Goal: Transaction & Acquisition: Download file/media

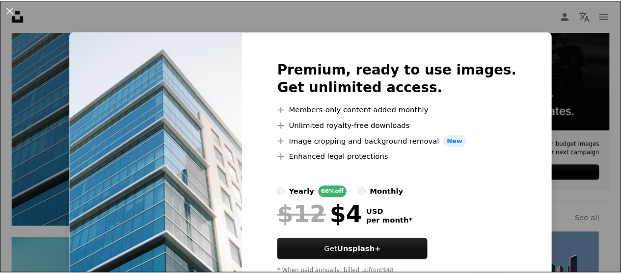
scroll to position [20, 0]
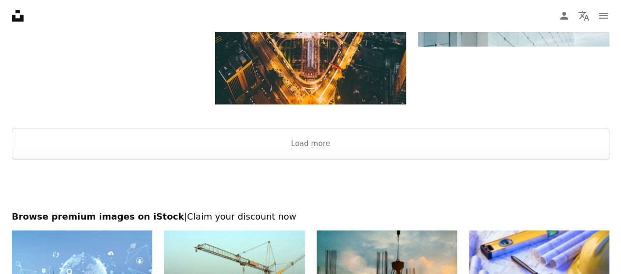
scroll to position [2042, 0]
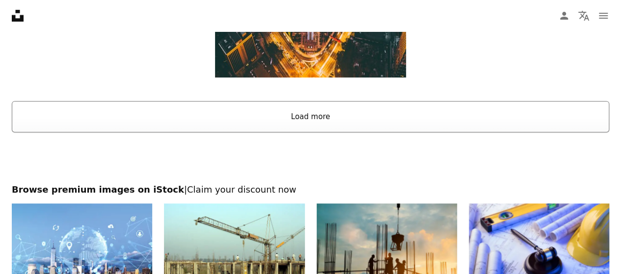
click at [304, 109] on button "Load more" at bounding box center [310, 116] width 597 height 31
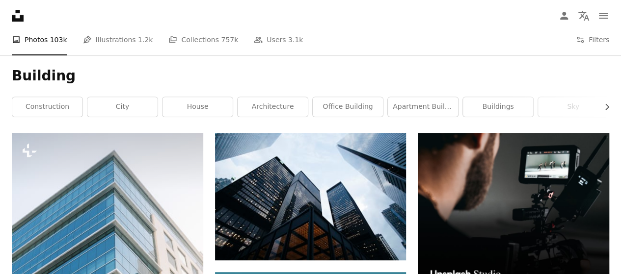
scroll to position [118, 0]
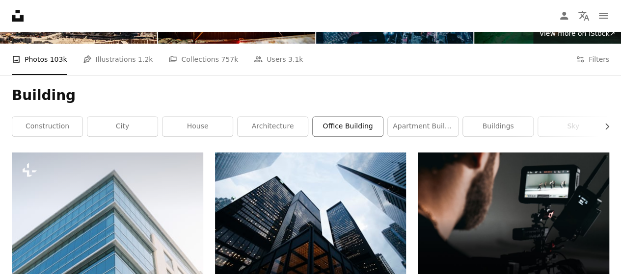
click at [336, 135] on link "office building" at bounding box center [348, 127] width 70 height 20
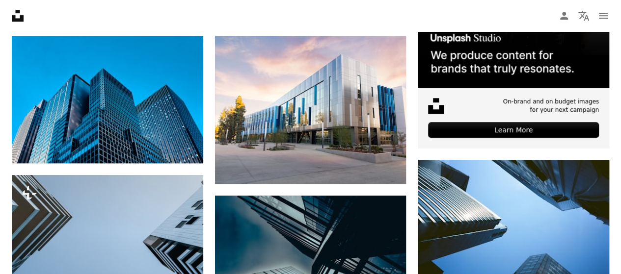
scroll to position [373, 0]
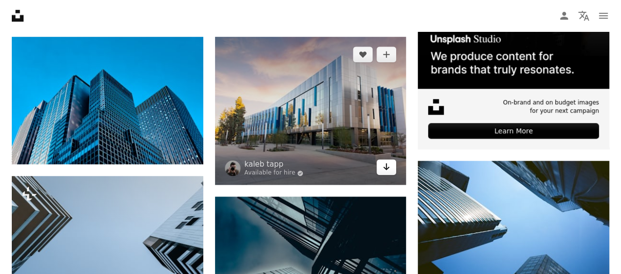
click at [389, 163] on icon "Arrow pointing down" at bounding box center [386, 167] width 8 height 12
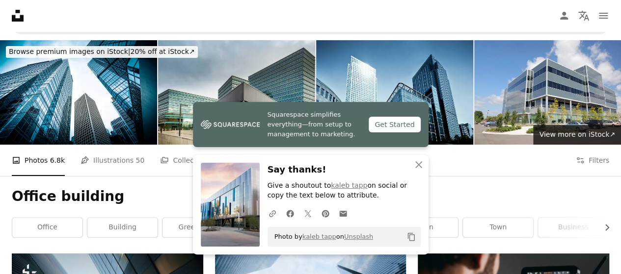
scroll to position [0, 0]
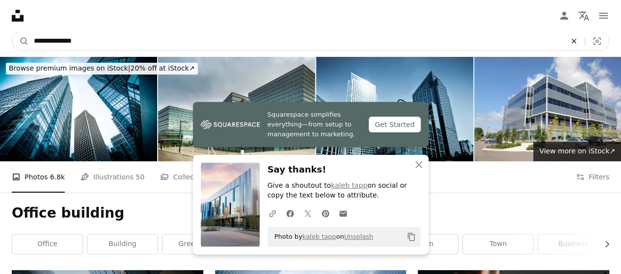
click at [566, 40] on icon "An X shape" at bounding box center [574, 41] width 22 height 8
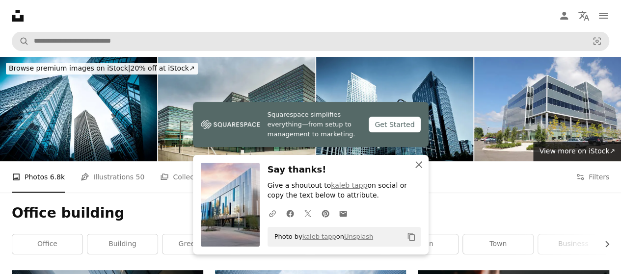
click at [422, 162] on icon "An X shape" at bounding box center [419, 165] width 12 height 12
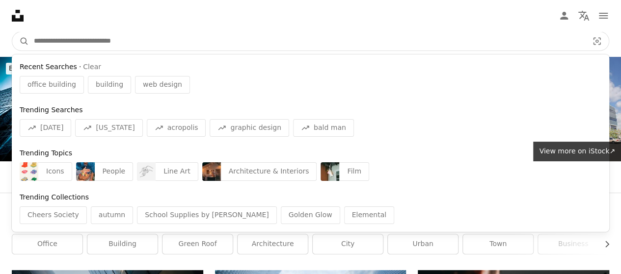
click at [259, 48] on input "Find visuals sitewide" at bounding box center [307, 41] width 556 height 19
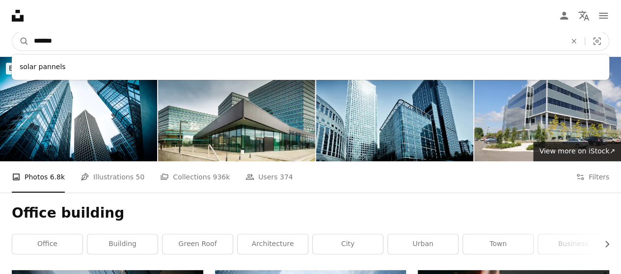
type input "*******"
click at [12, 32] on button "A magnifying glass" at bounding box center [20, 41] width 17 height 19
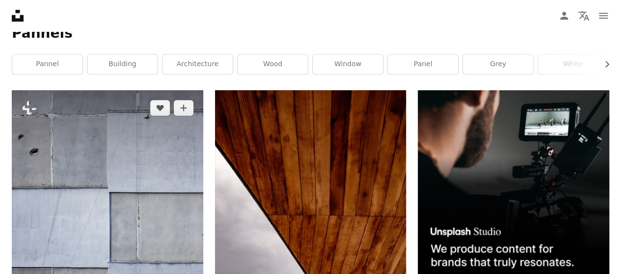
scroll to position [137, 0]
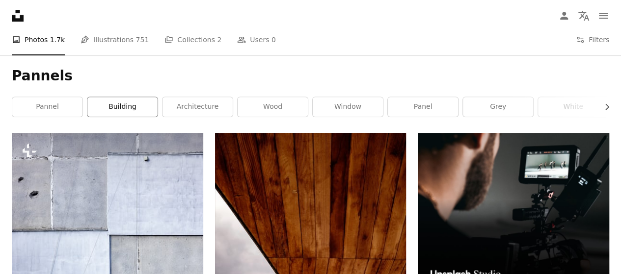
click at [126, 106] on link "building" at bounding box center [122, 107] width 70 height 20
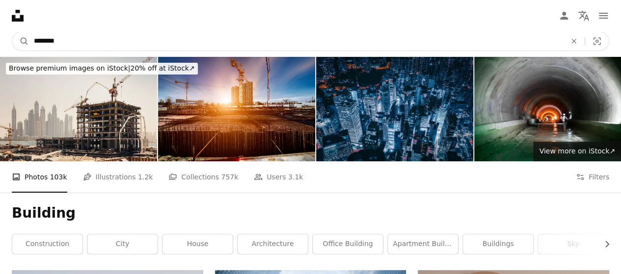
click at [119, 41] on input "********" at bounding box center [296, 41] width 534 height 19
type input "**********"
click button "A magnifying glass" at bounding box center [20, 41] width 17 height 19
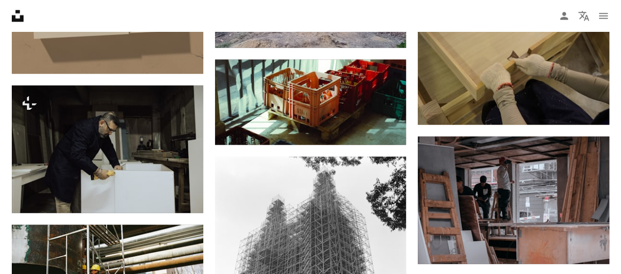
scroll to position [1021, 0]
